Goal: Book appointment/travel/reservation

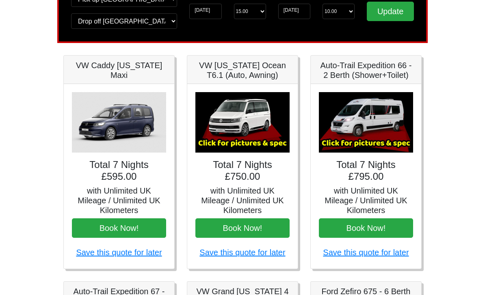
scroll to position [59, 0]
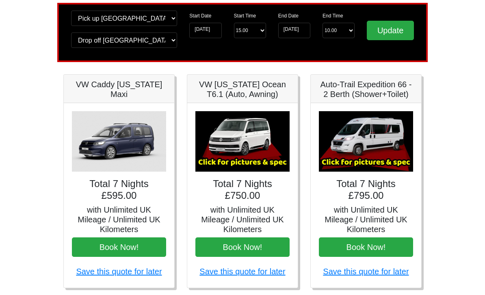
click at [370, 250] on button "Book Now!" at bounding box center [366, 246] width 94 height 19
click at [373, 189] on h4 "Total 7 Nights £795.00" at bounding box center [366, 190] width 94 height 24
click at [375, 153] on img at bounding box center [366, 141] width 94 height 60
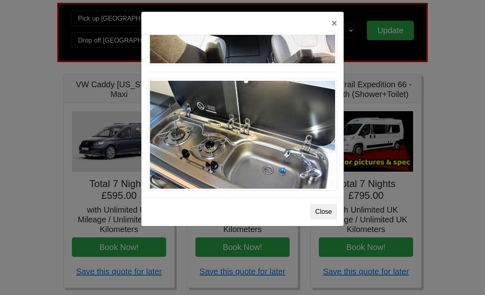
scroll to position [862, 0]
click at [323, 216] on button "Close" at bounding box center [323, 211] width 27 height 15
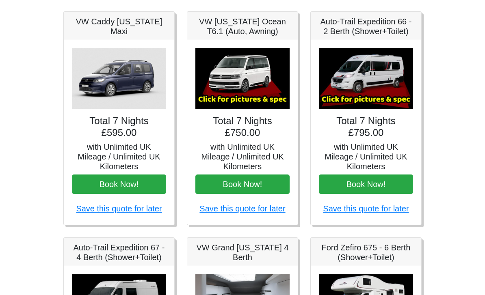
scroll to position [0, 0]
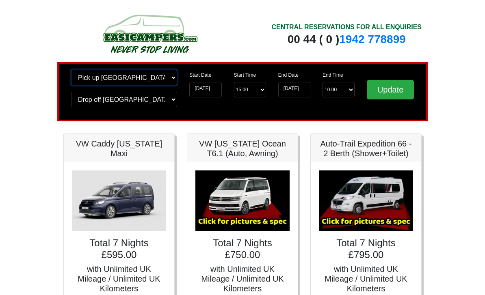
click at [167, 77] on select "Change pick up location? Pick up [GEOGRAPHIC_DATA] [GEOGRAPHIC_DATA] [GEOGRAPHI…" at bounding box center [124, 77] width 106 height 15
select select "LPL"
click at [166, 102] on select "Change drop off location? Drop off [GEOGRAPHIC_DATA] [GEOGRAPHIC_DATA] [GEOGRAP…" at bounding box center [124, 99] width 106 height 15
select select "LPL"
click at [395, 94] on input "Update" at bounding box center [389, 89] width 47 height 19
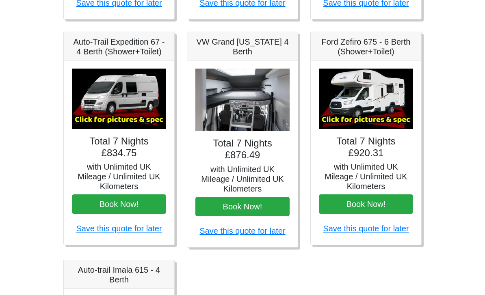
scroll to position [330, 0]
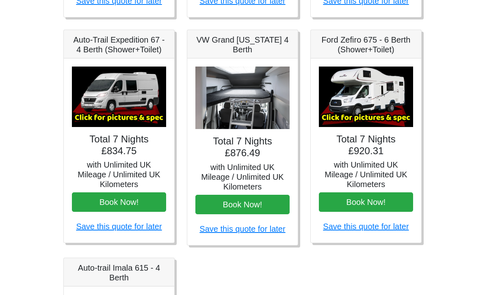
click at [455, 188] on body "CENTRAL RESERVATIONS FOR ALL ENQUIRIES 00 44 ( 0 ) 1942 778899 Easicampers Book…" at bounding box center [242, 86] width 485 height 833
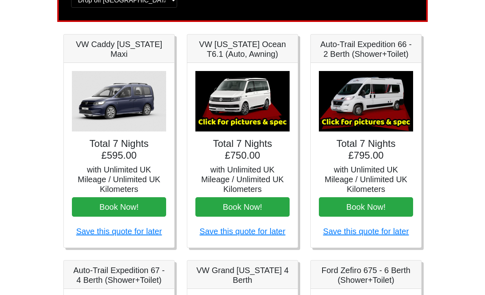
scroll to position [0, 0]
